Goal: Use online tool/utility

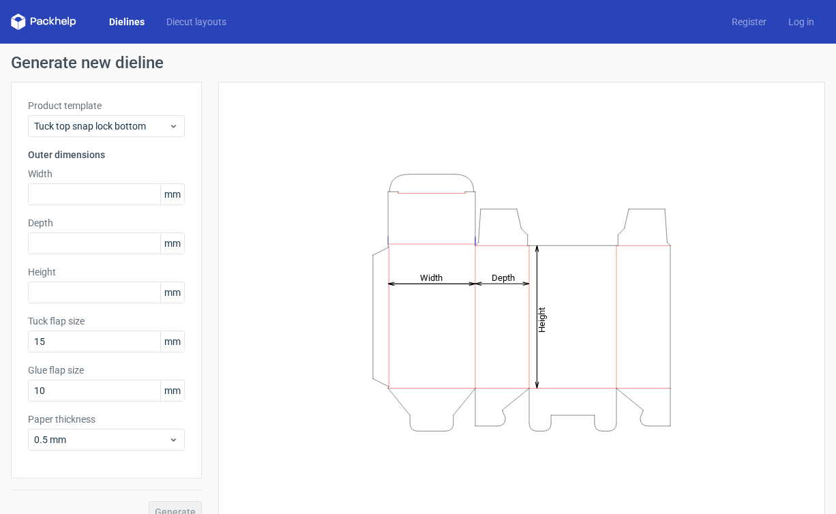
click at [100, 176] on label "Width" at bounding box center [106, 174] width 157 height 14
click at [93, 196] on input "text" at bounding box center [106, 194] width 157 height 22
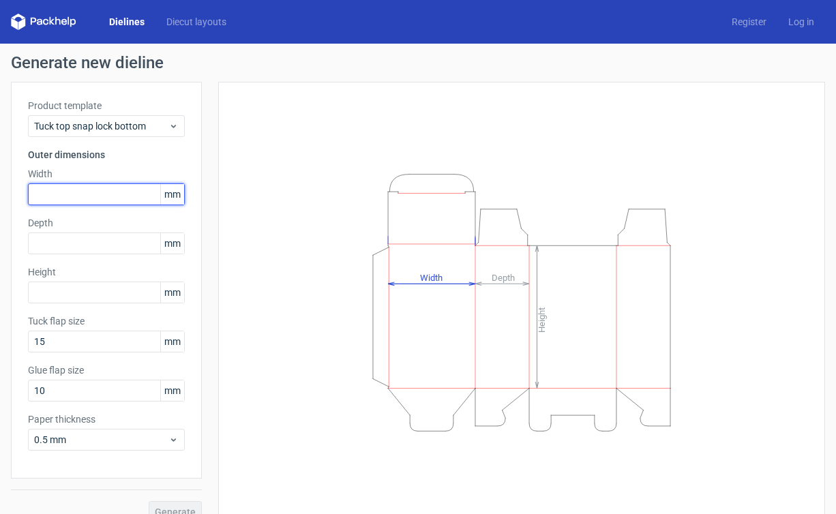
click at [112, 192] on input "text" at bounding box center [106, 194] width 157 height 22
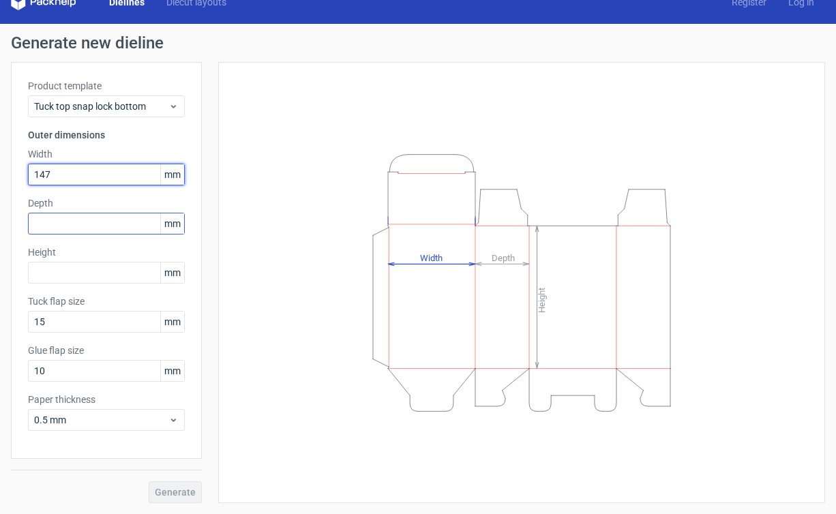
type input "147"
click at [106, 233] on input "text" at bounding box center [106, 224] width 157 height 22
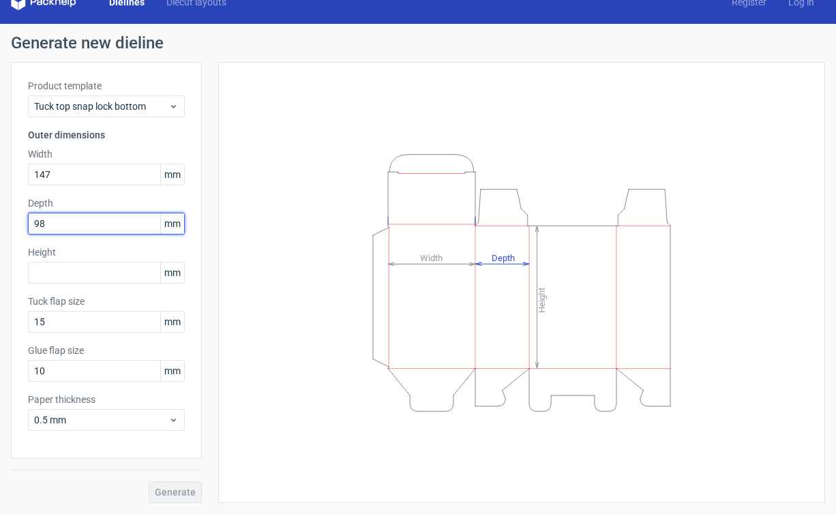
type input "9"
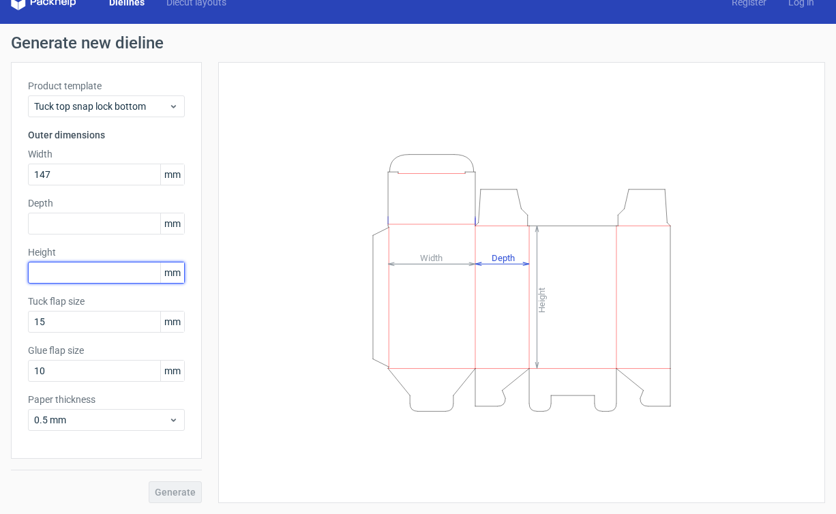
click at [98, 269] on input "text" at bounding box center [106, 273] width 157 height 22
type input "98"
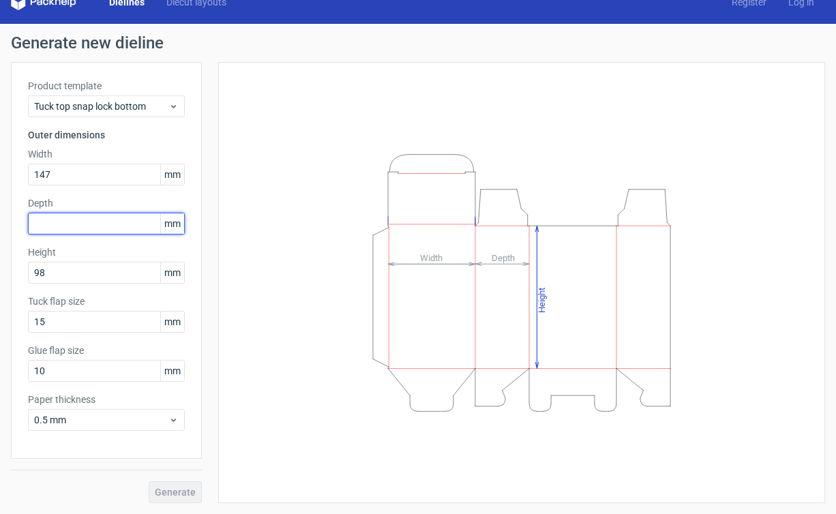
click at [87, 222] on input "text" at bounding box center [106, 224] width 157 height 22
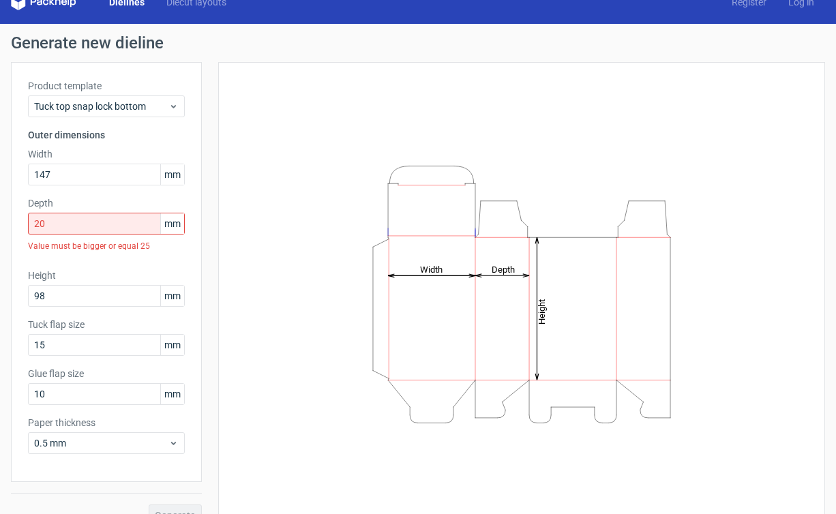
click at [167, 471] on div "Product template Tuck top snap lock bottom Outer dimensions Width 147 mm Depth …" at bounding box center [106, 294] width 191 height 465
click at [168, 488] on div "Generate" at bounding box center [106, 504] width 191 height 44
click at [121, 433] on div "0.5 mm" at bounding box center [106, 443] width 157 height 22
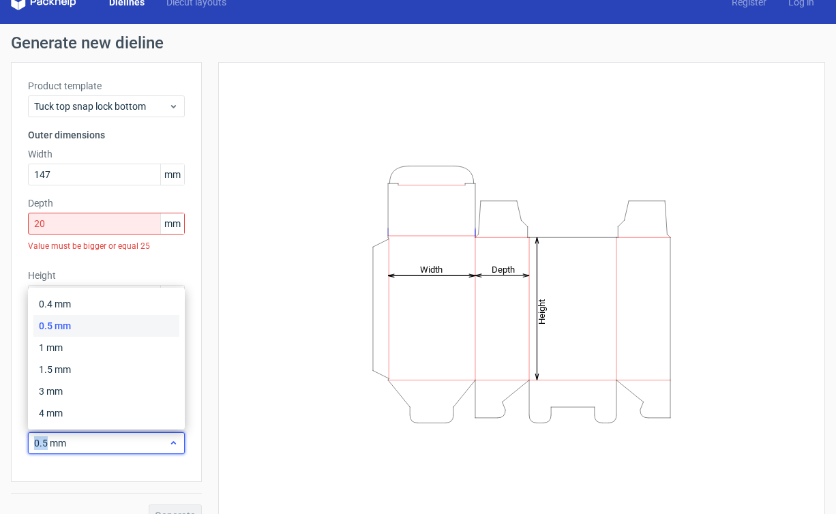
click at [120, 433] on div "0.5 mm" at bounding box center [106, 443] width 157 height 22
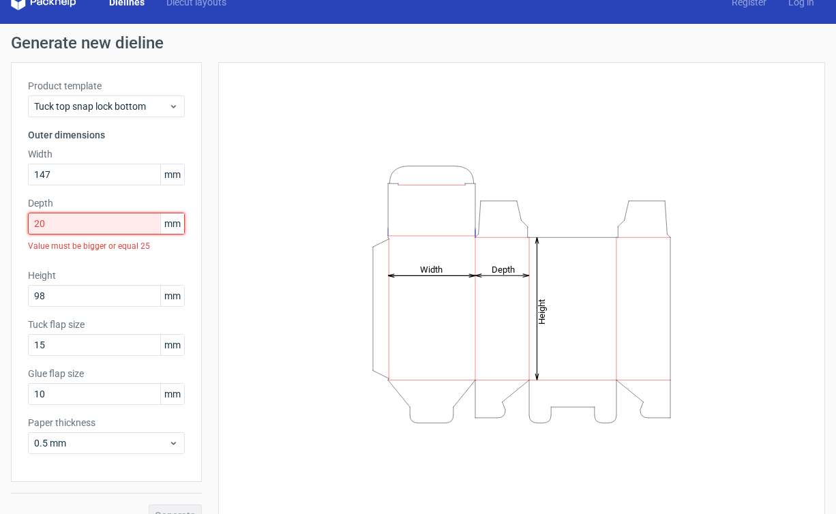
click at [73, 224] on input "20" at bounding box center [106, 224] width 157 height 22
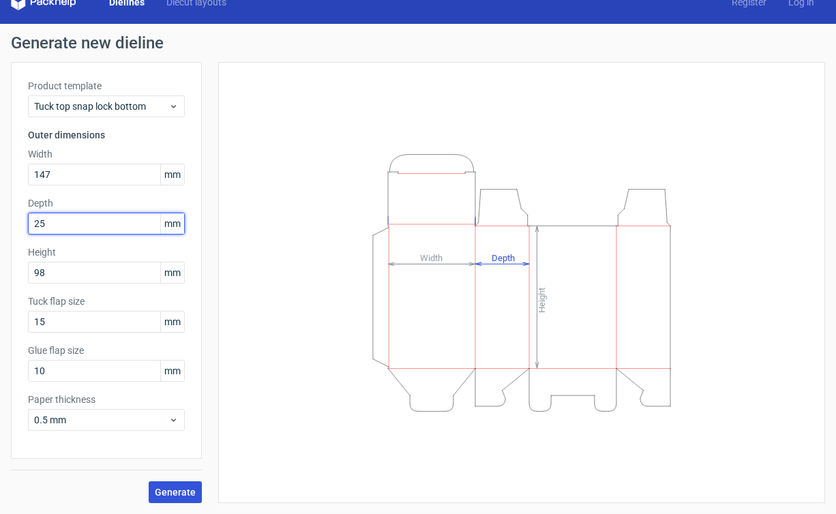
type input "25"
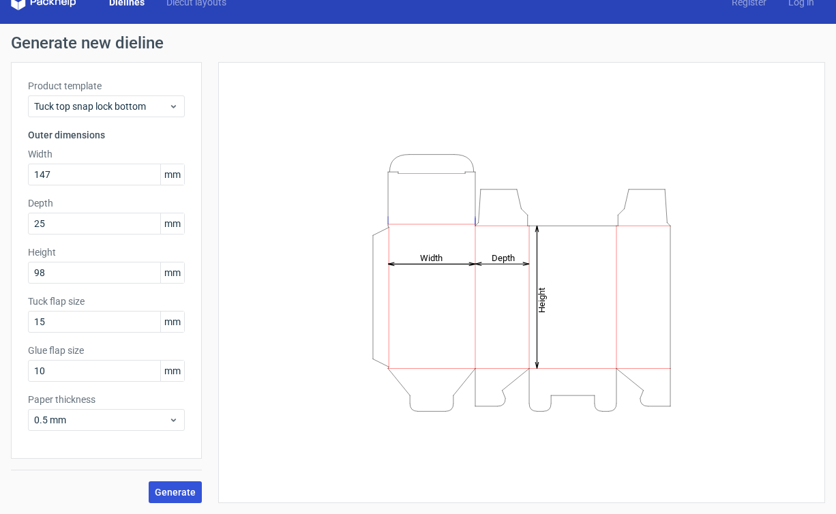
click at [172, 495] on span "Generate" at bounding box center [175, 493] width 41 height 10
